Goal: Information Seeking & Learning: Learn about a topic

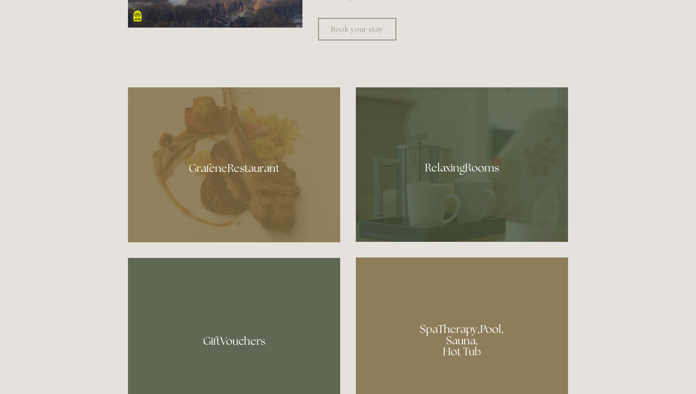
scroll to position [566, 0]
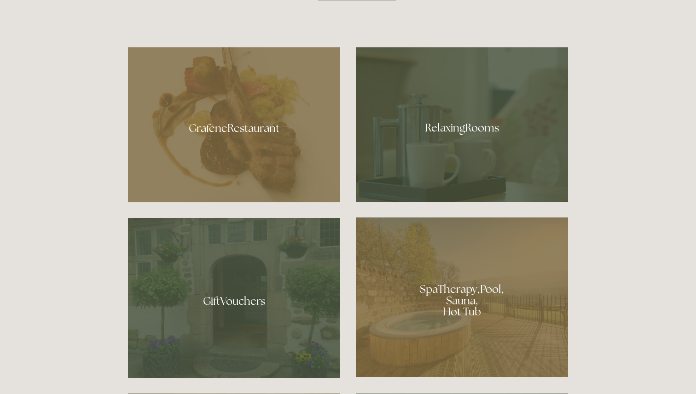
click at [433, 153] on div at bounding box center [462, 124] width 212 height 155
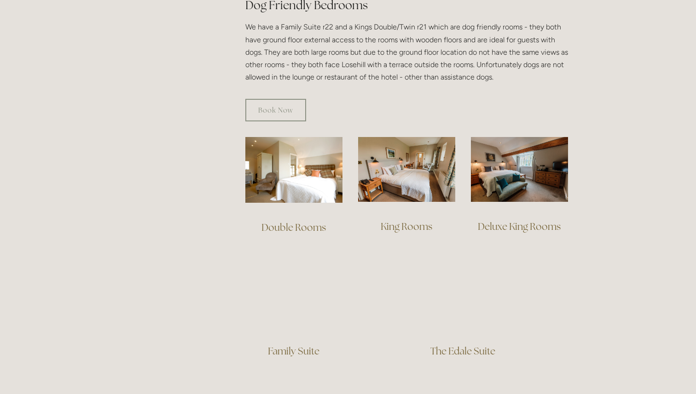
scroll to position [597, 0]
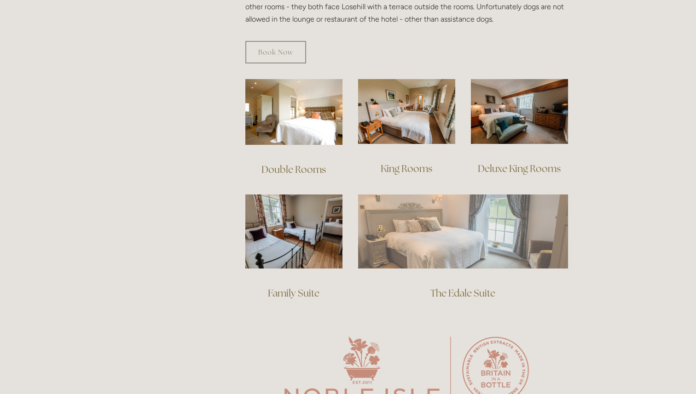
click at [429, 213] on img at bounding box center [463, 232] width 210 height 74
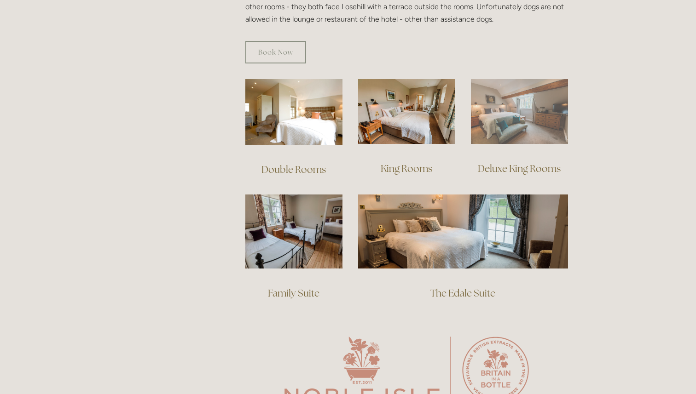
click at [507, 86] on img at bounding box center [519, 111] width 97 height 65
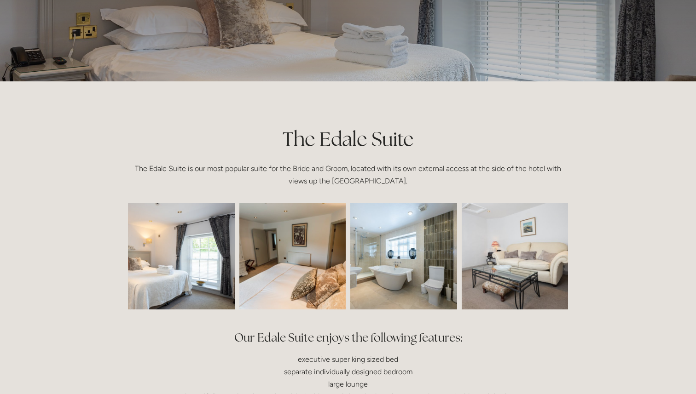
scroll to position [53, 0]
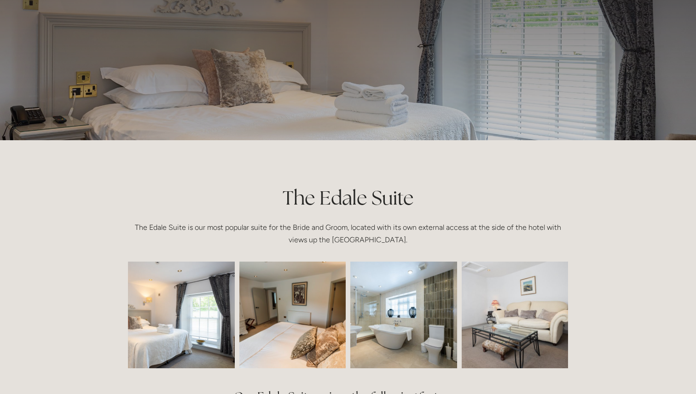
click at [200, 289] on img at bounding box center [160, 315] width 160 height 107
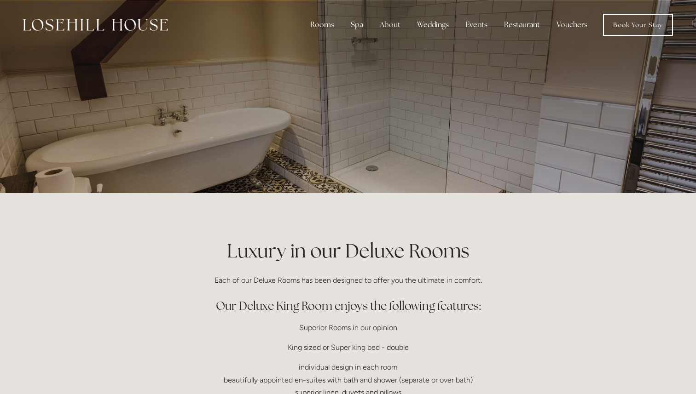
click at [271, 108] on p at bounding box center [348, 96] width 410 height 37
